Goal: Task Accomplishment & Management: Use online tool/utility

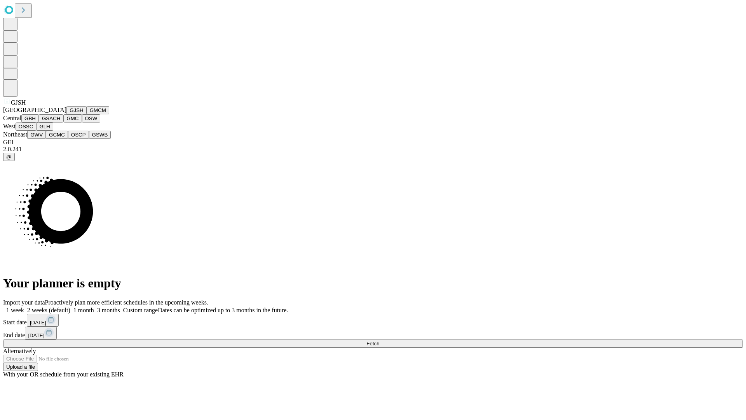
click at [66, 114] on button "GJSH" at bounding box center [76, 110] width 20 height 8
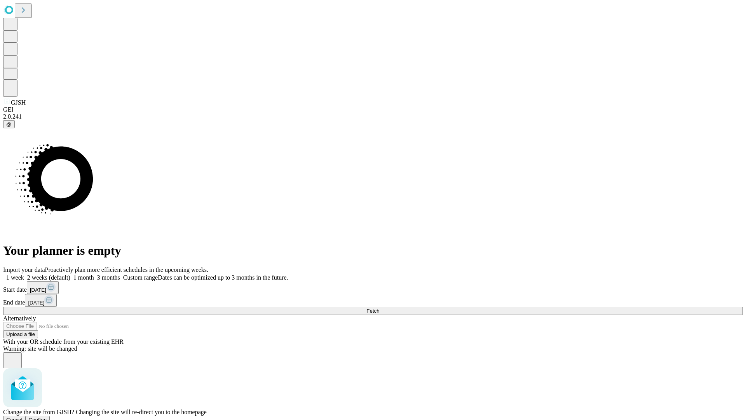
click at [47, 417] on span "Confirm" at bounding box center [38, 420] width 18 height 6
click at [70, 274] on label "2 weeks (default)" at bounding box center [47, 277] width 46 height 7
click at [379, 308] on span "Fetch" at bounding box center [373, 311] width 13 height 6
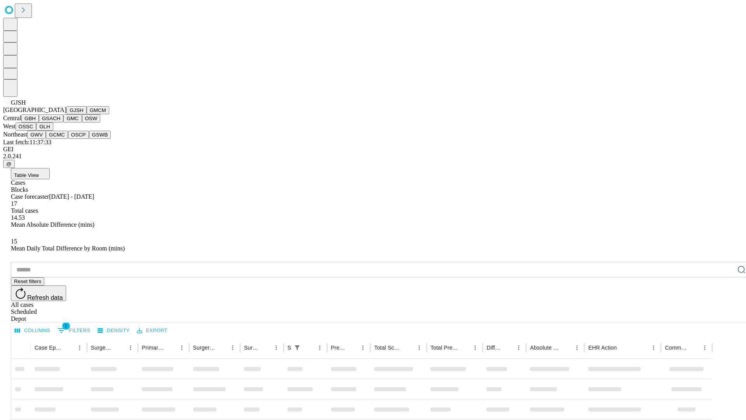
click at [87, 114] on button "GMCM" at bounding box center [98, 110] width 23 height 8
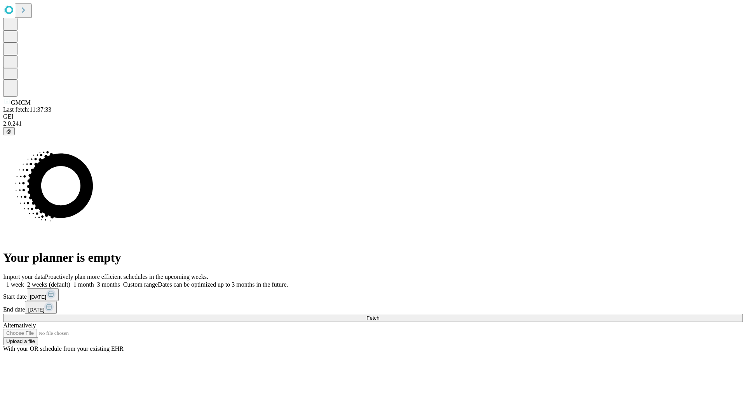
click at [70, 281] on label "2 weeks (default)" at bounding box center [47, 284] width 46 height 7
click at [379, 315] on span "Fetch" at bounding box center [373, 318] width 13 height 6
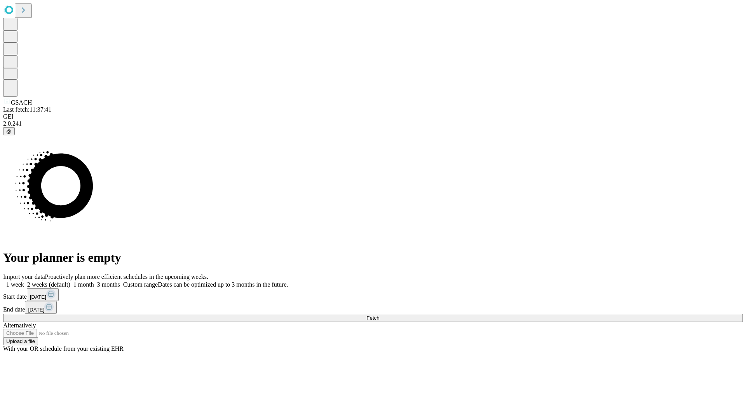
click at [70, 281] on label "2 weeks (default)" at bounding box center [47, 284] width 46 height 7
click at [379, 315] on span "Fetch" at bounding box center [373, 318] width 13 height 6
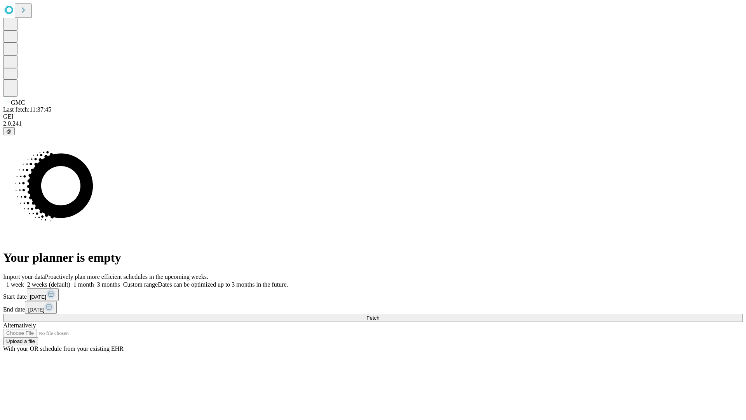
click at [70, 281] on label "2 weeks (default)" at bounding box center [47, 284] width 46 height 7
click at [379, 315] on span "Fetch" at bounding box center [373, 318] width 13 height 6
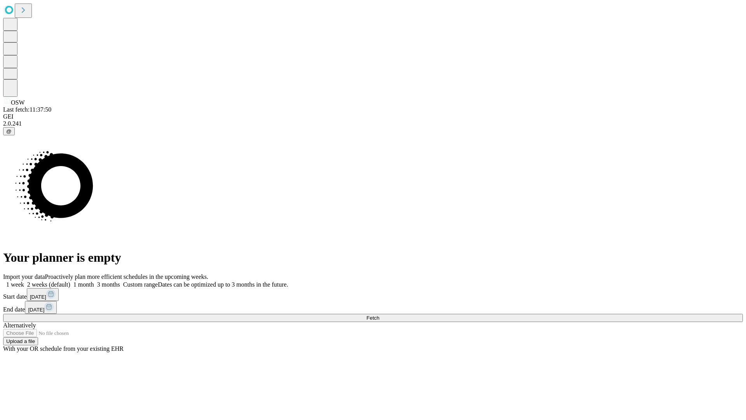
click at [379, 315] on span "Fetch" at bounding box center [373, 318] width 13 height 6
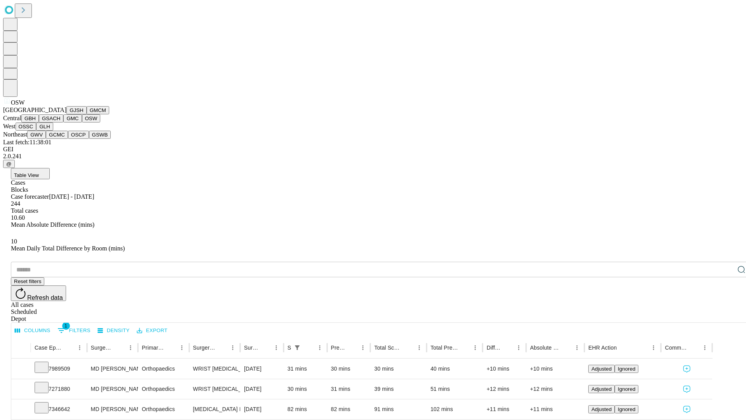
click at [37, 131] on button "OSSC" at bounding box center [26, 126] width 21 height 8
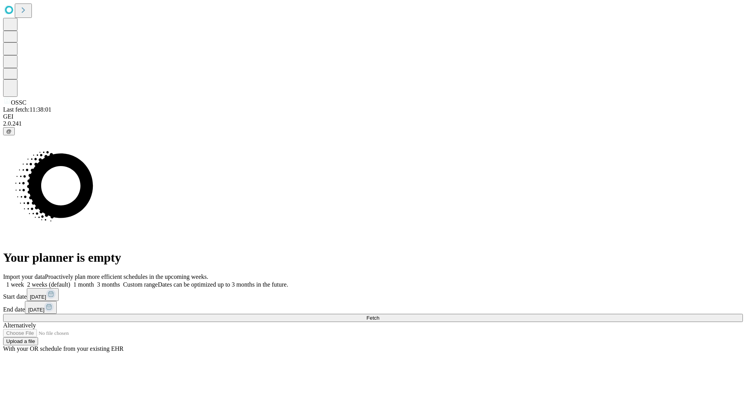
click at [70, 281] on label "2 weeks (default)" at bounding box center [47, 284] width 46 height 7
click at [379, 315] on span "Fetch" at bounding box center [373, 318] width 13 height 6
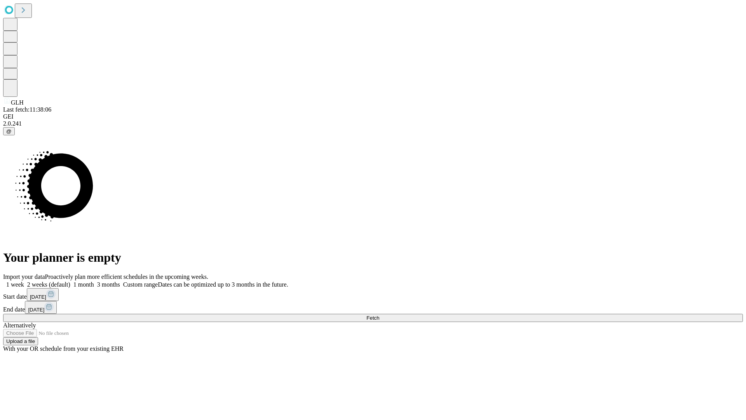
click at [70, 281] on label "2 weeks (default)" at bounding box center [47, 284] width 46 height 7
click at [379, 315] on span "Fetch" at bounding box center [373, 318] width 13 height 6
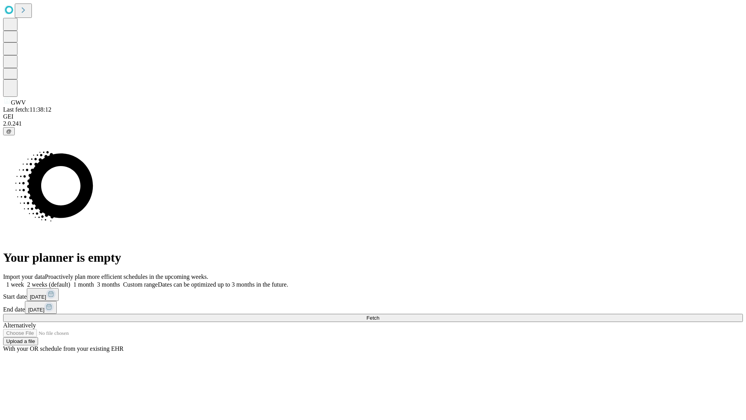
click at [70, 281] on label "2 weeks (default)" at bounding box center [47, 284] width 46 height 7
click at [379, 315] on span "Fetch" at bounding box center [373, 318] width 13 height 6
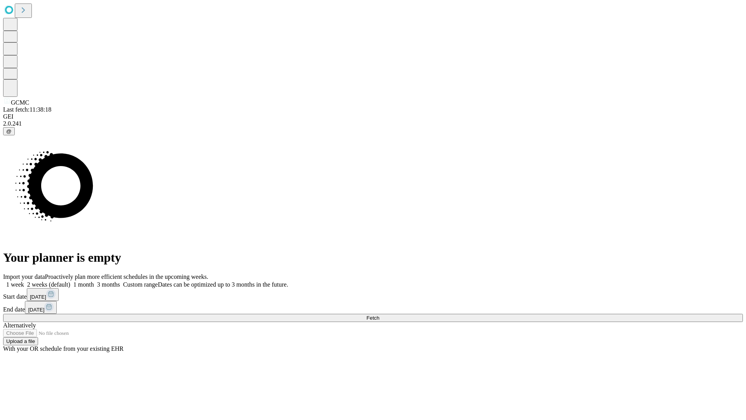
click at [70, 281] on label "2 weeks (default)" at bounding box center [47, 284] width 46 height 7
click at [379, 315] on span "Fetch" at bounding box center [373, 318] width 13 height 6
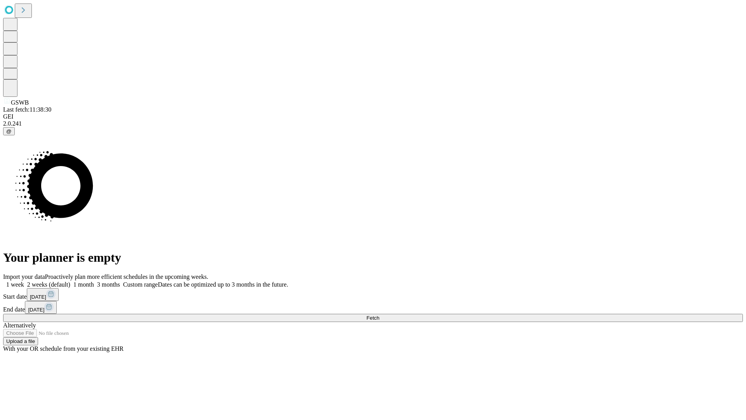
click at [379, 315] on span "Fetch" at bounding box center [373, 318] width 13 height 6
